Goal: Communication & Community: Participate in discussion

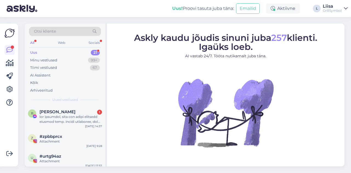
click at [43, 52] on div "Uus 21" at bounding box center [65, 53] width 72 height 8
click at [32, 44] on div "All" at bounding box center [32, 42] width 6 height 7
click at [63, 41] on div "Web" at bounding box center [62, 42] width 10 height 7
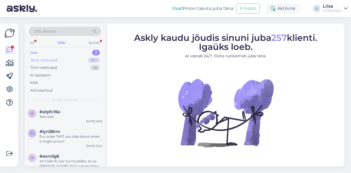
click at [33, 58] on div "Minu vestlused" at bounding box center [43, 60] width 27 height 5
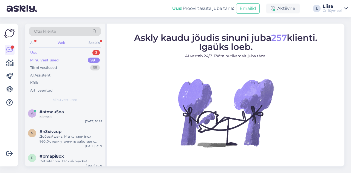
click at [45, 51] on div "Uus 3" at bounding box center [65, 53] width 72 height 8
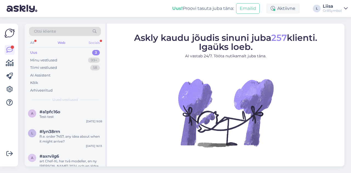
click at [95, 42] on div "Socials" at bounding box center [93, 42] width 13 height 7
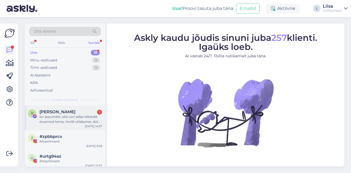
click at [64, 120] on div at bounding box center [70, 119] width 63 height 10
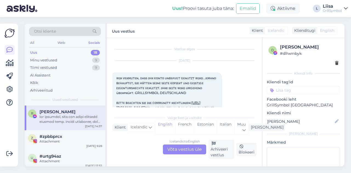
scroll to position [12, 0]
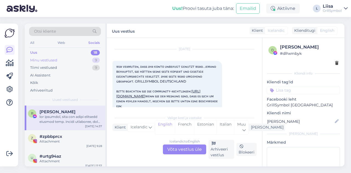
click at [41, 58] on div "Minu vestlused" at bounding box center [43, 60] width 27 height 5
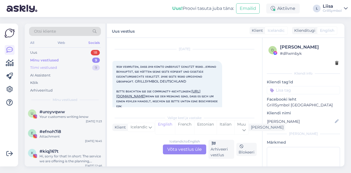
click at [41, 68] on div "Tiimi vestlused" at bounding box center [43, 67] width 27 height 5
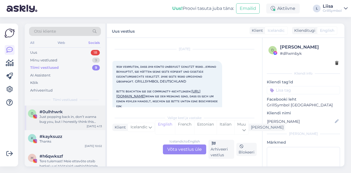
click at [62, 123] on div "Just popping back in, don’t wanna bug you, but I honestly think this might be s…" at bounding box center [70, 119] width 63 height 10
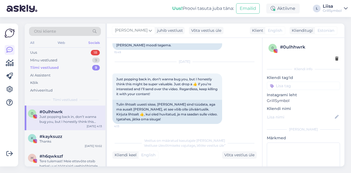
scroll to position [344, 0]
click at [32, 42] on div "All" at bounding box center [32, 42] width 6 height 7
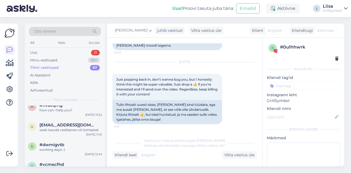
scroll to position [192, 0]
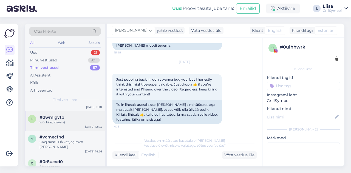
click at [56, 119] on div "d #dwmigvtb working days:-) [DATE] 12:43" at bounding box center [65, 121] width 81 height 20
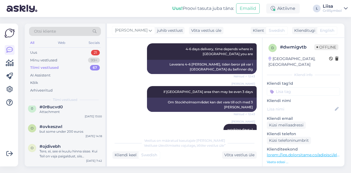
scroll to position [106, 0]
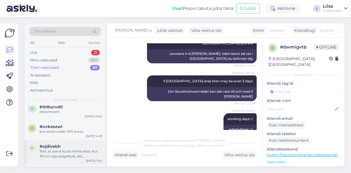
click at [58, 156] on div "Tere, ei, see ei kuulu hinna sisse. Kui Teil on vaja paigaldust, siis [GEOGRAPH…" at bounding box center [70, 154] width 63 height 10
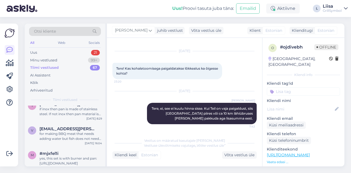
scroll to position [0, 0]
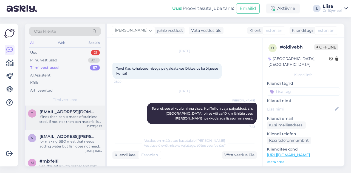
click at [61, 119] on div "if inox then pan is made of stainless steel. If not inox then pan material is c…" at bounding box center [70, 119] width 63 height 10
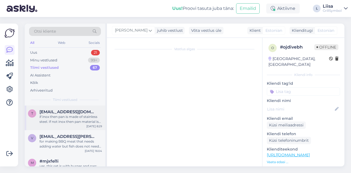
scroll to position [33, 0]
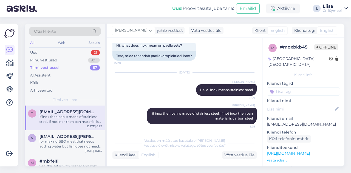
click at [51, 66] on div "Tiimi vestlused" at bounding box center [44, 67] width 29 height 5
click at [48, 58] on div "Minu vestlused" at bounding box center [43, 60] width 27 height 5
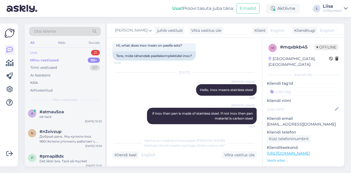
click at [40, 52] on div "Uus 21" at bounding box center [65, 53] width 72 height 8
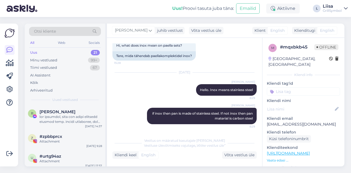
click at [34, 41] on div "All" at bounding box center [32, 42] width 6 height 7
click at [42, 66] on div "Tiimi vestlused" at bounding box center [43, 67] width 27 height 5
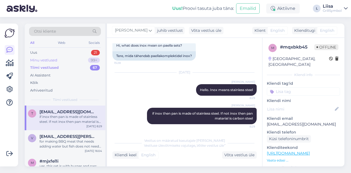
click at [49, 60] on div "Minu vestlused" at bounding box center [43, 60] width 27 height 5
